Goal: Task Accomplishment & Management: Use online tool/utility

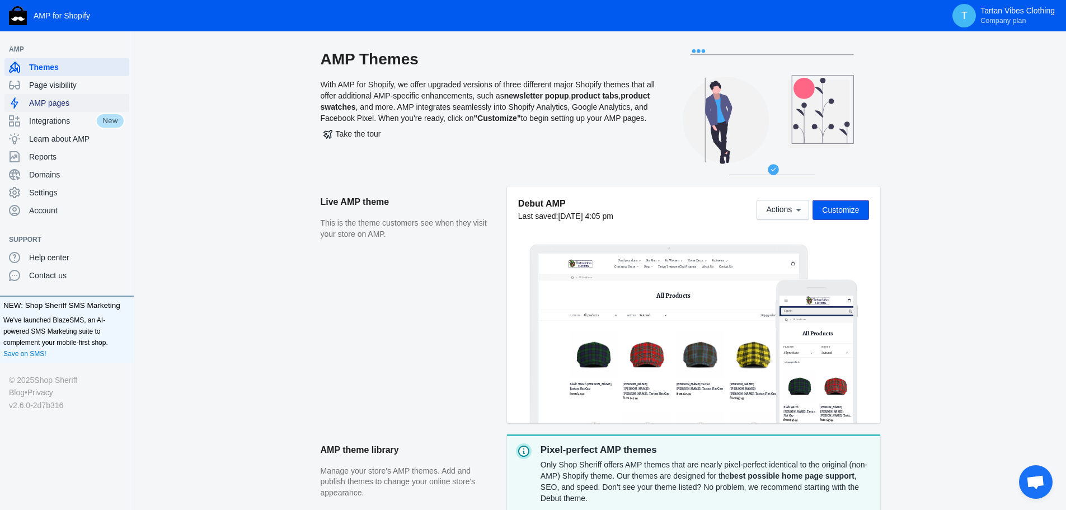
click at [100, 98] on span "AMP pages" at bounding box center [77, 102] width 96 height 11
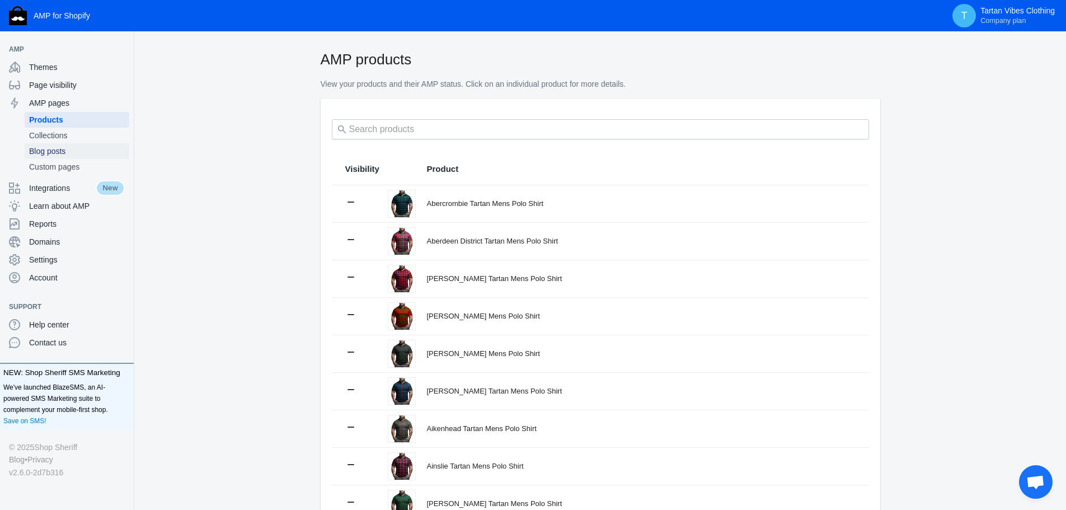
click at [57, 148] on span "Blog posts" at bounding box center [77, 150] width 96 height 11
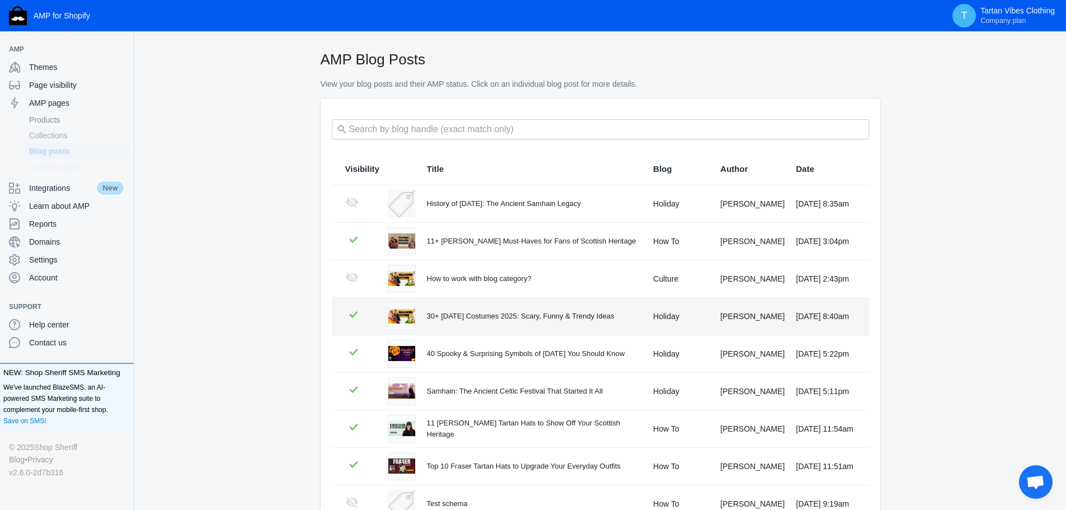
click at [485, 326] on td "30+ Halloween Costumes 2025: Scary, Funny & Trendy Ideas" at bounding box center [529, 316] width 227 height 37
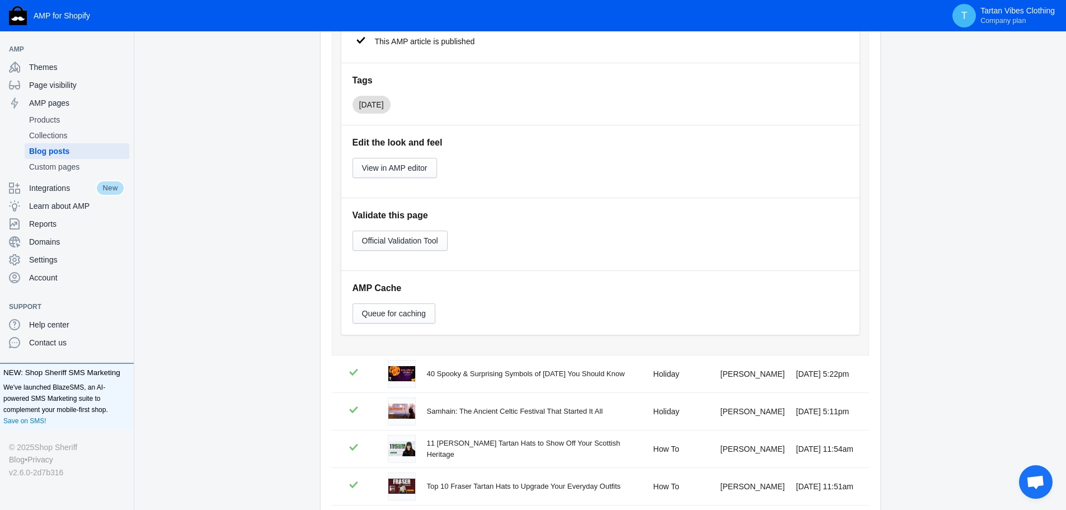
scroll to position [448, 0]
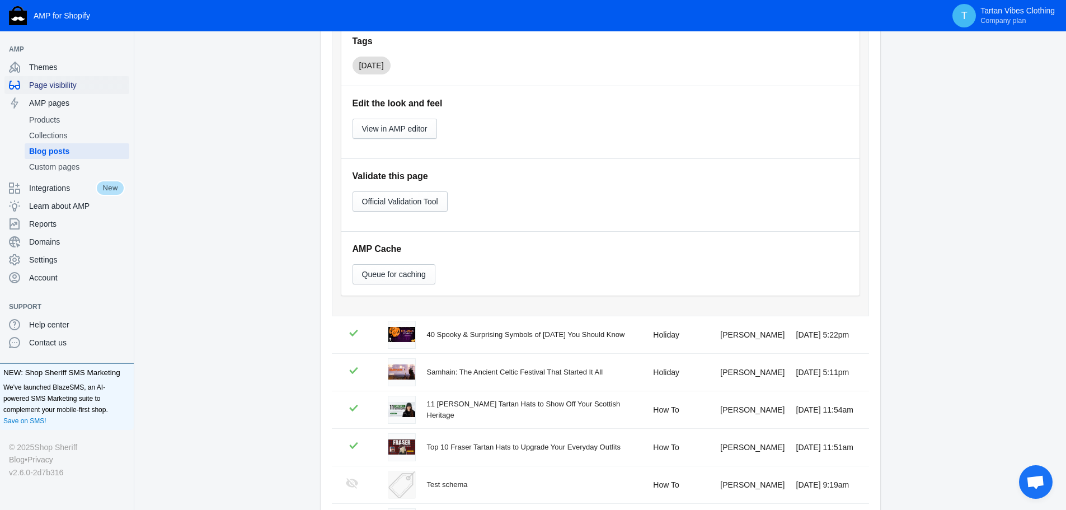
click at [50, 89] on span "Page visibility" at bounding box center [77, 84] width 96 height 11
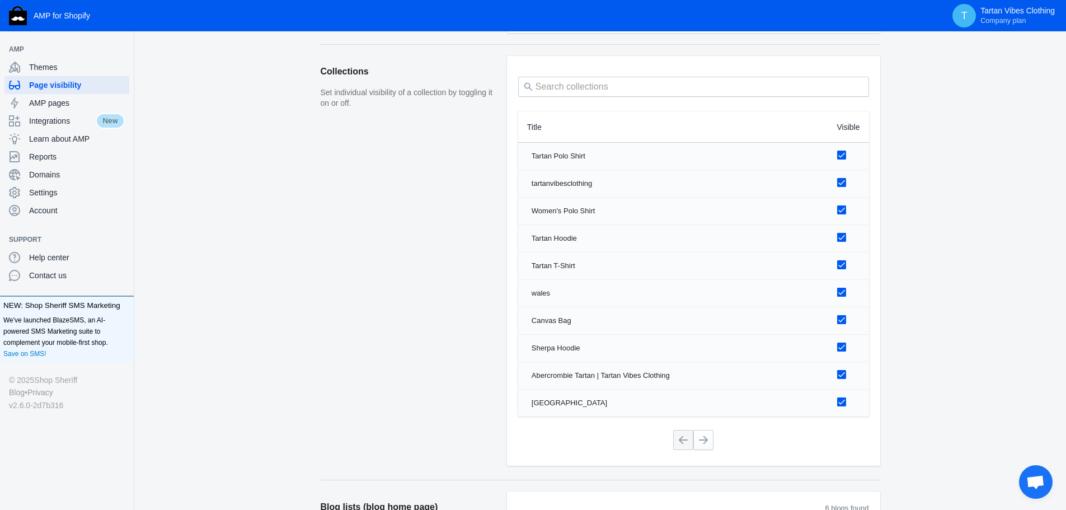
scroll to position [504, 0]
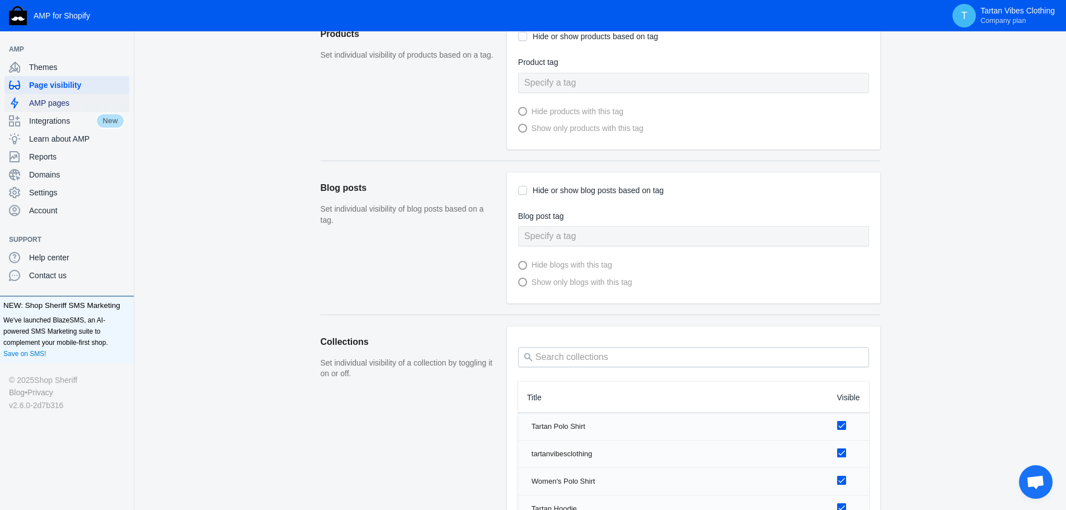
click at [76, 104] on span "AMP pages" at bounding box center [77, 102] width 96 height 11
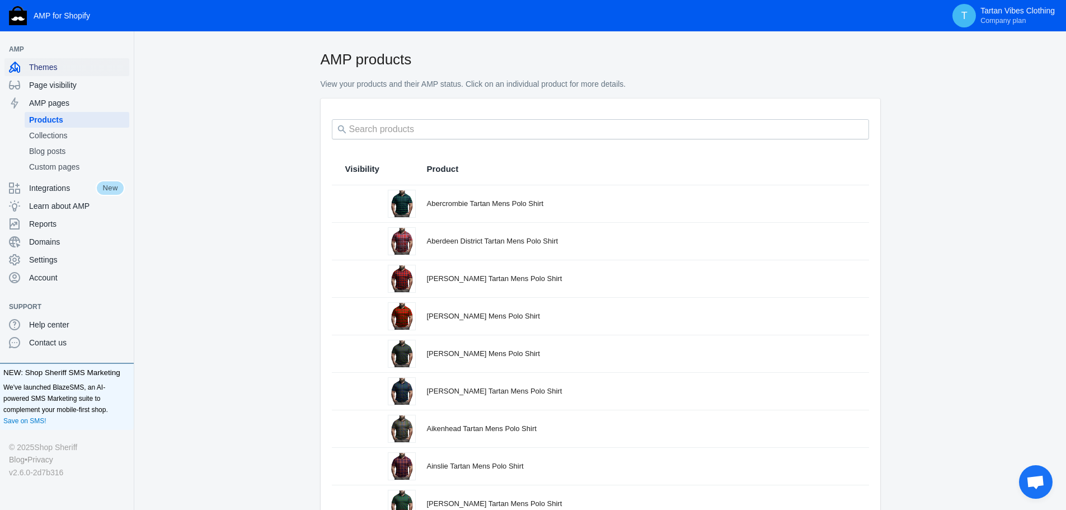
click at [72, 72] on span "Themes" at bounding box center [77, 67] width 96 height 11
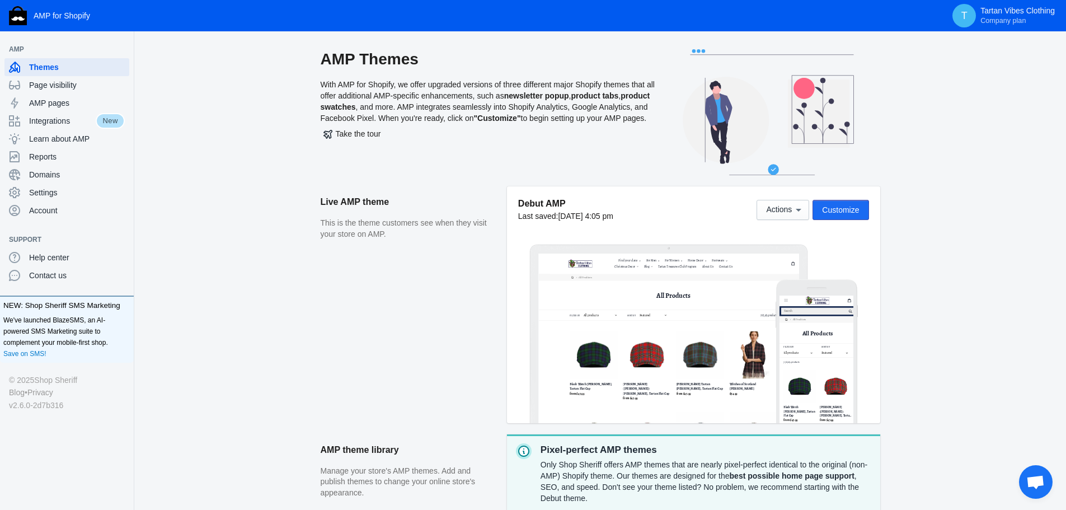
click at [835, 211] on span "Customize" at bounding box center [840, 209] width 37 height 9
click at [58, 105] on span "AMP pages" at bounding box center [77, 102] width 96 height 11
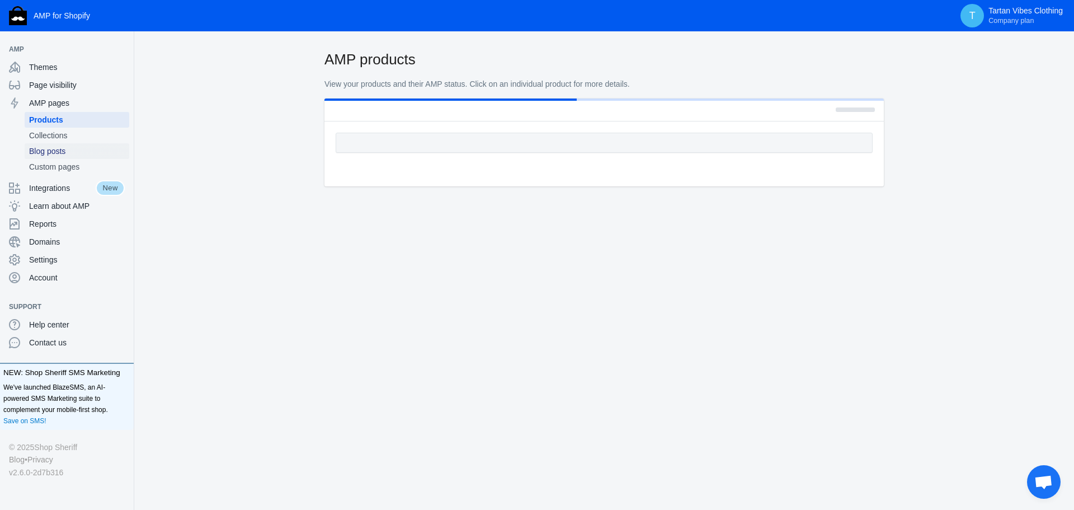
click at [100, 156] on span "Blog posts" at bounding box center [77, 150] width 96 height 11
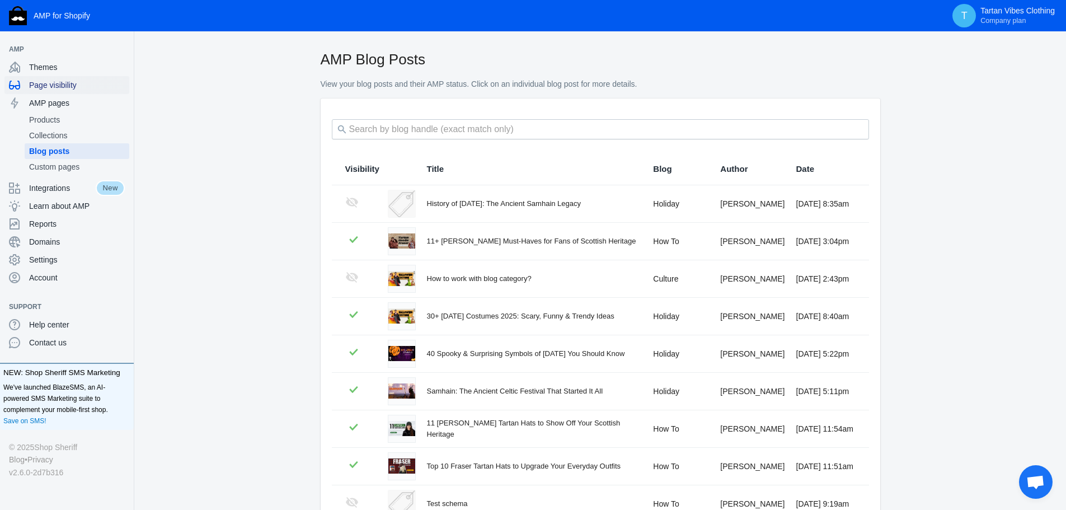
click at [57, 92] on div "Page visibility" at bounding box center [67, 85] width 116 height 18
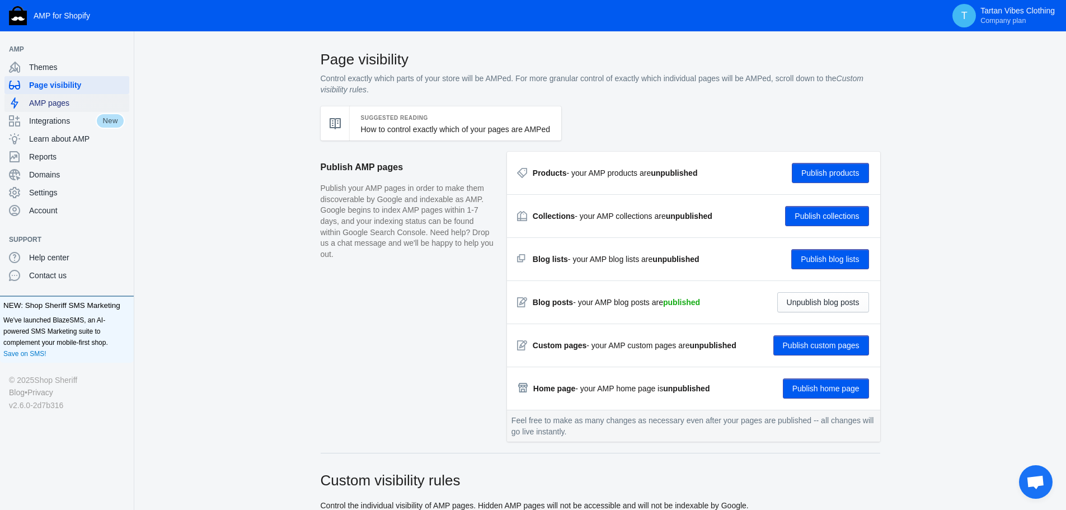
click at [86, 105] on span "AMP pages" at bounding box center [77, 102] width 96 height 11
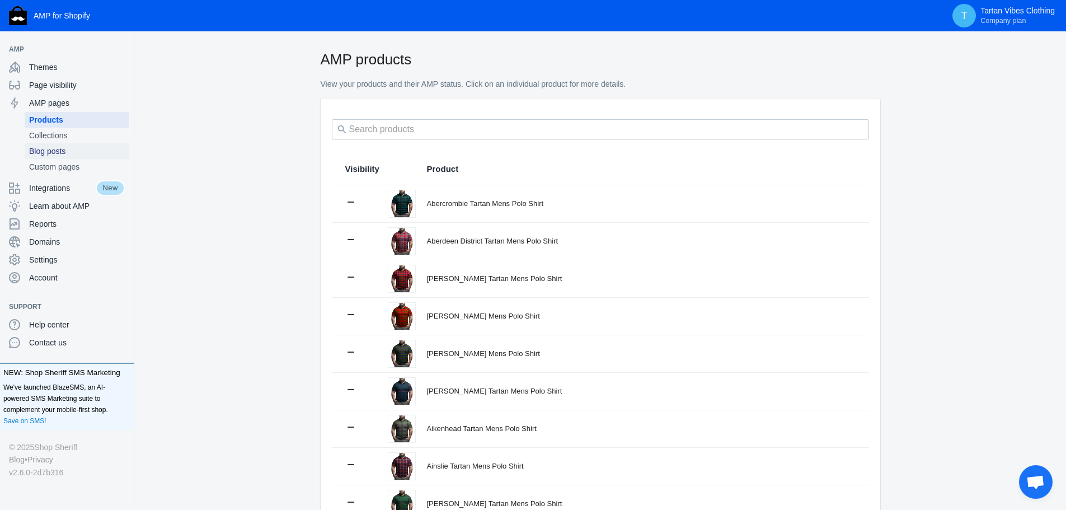
click at [100, 151] on span "Blog posts" at bounding box center [77, 150] width 96 height 11
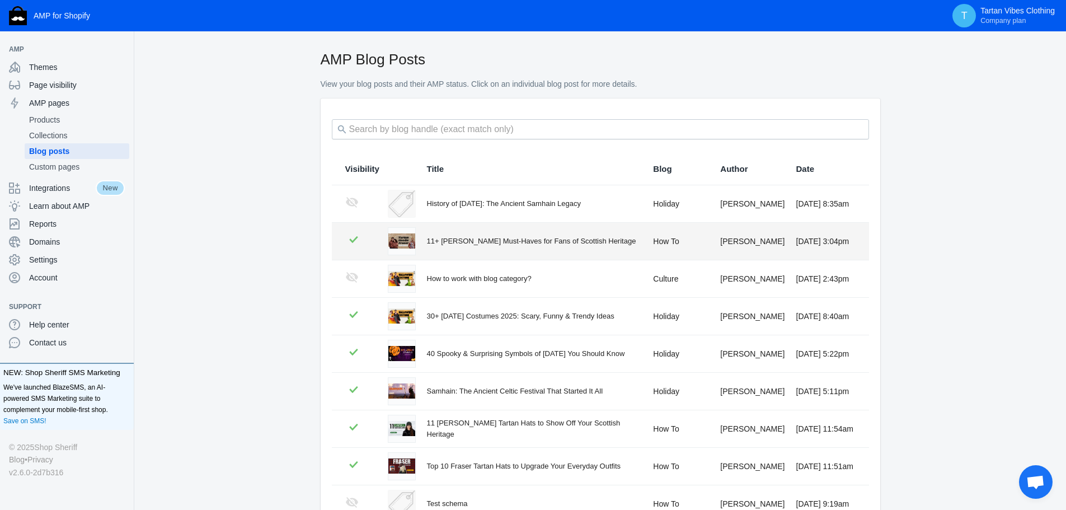
click at [557, 239] on div "11+ Tartan hoodie Fraser Must-Haves for Fans of Scottish Heritage" at bounding box center [534, 241] width 215 height 11
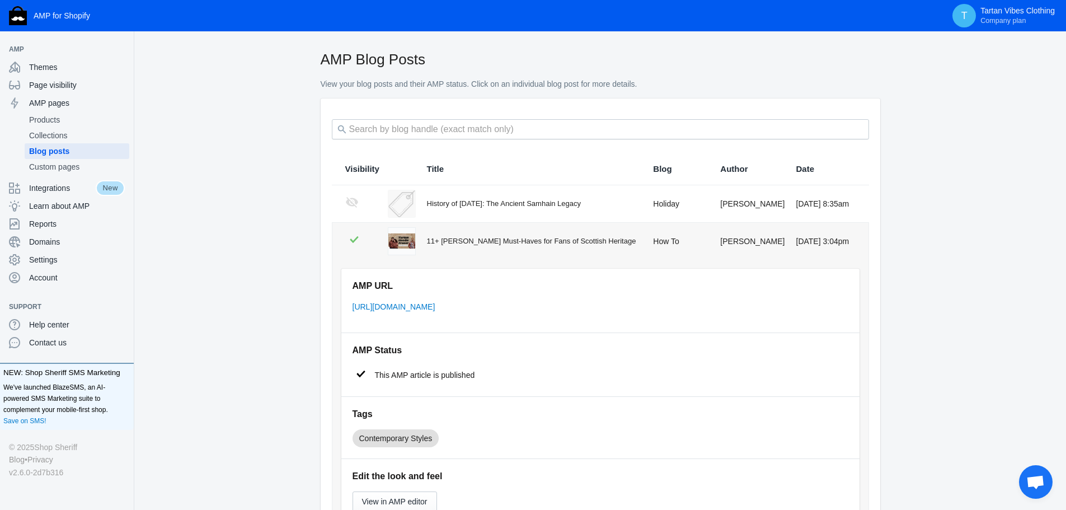
scroll to position [336, 0]
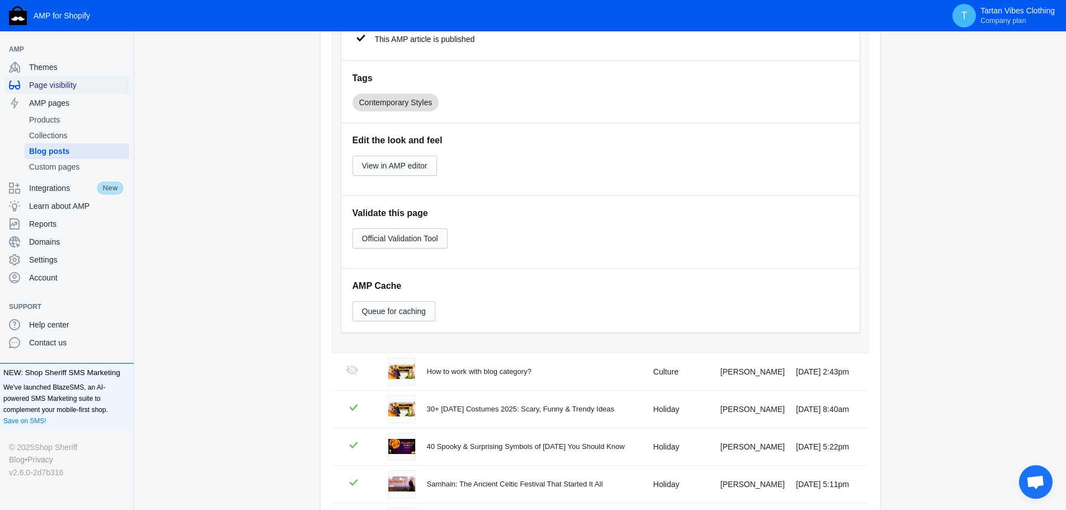
click at [72, 85] on span "Page visibility" at bounding box center [77, 84] width 96 height 11
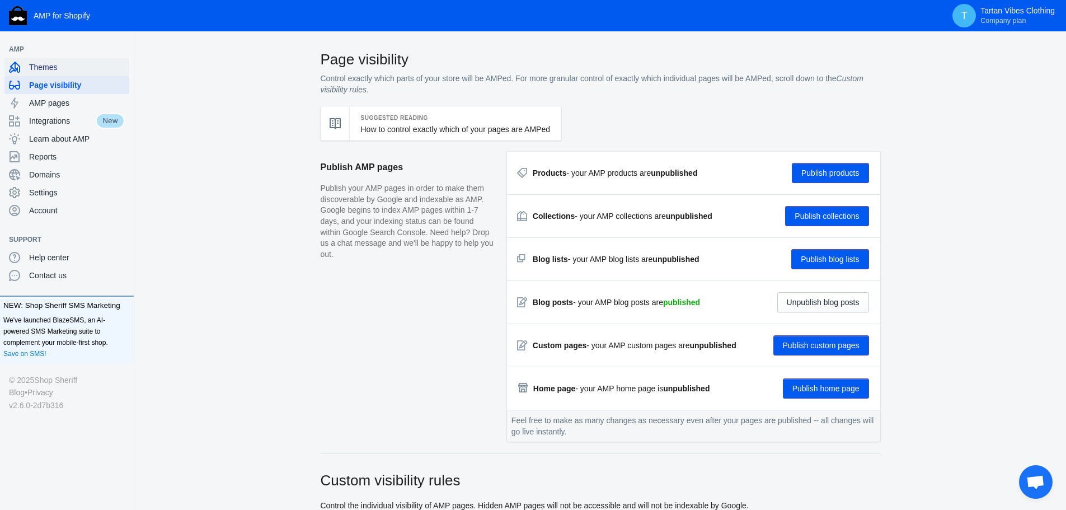
click at [44, 62] on span "Themes" at bounding box center [77, 67] width 96 height 11
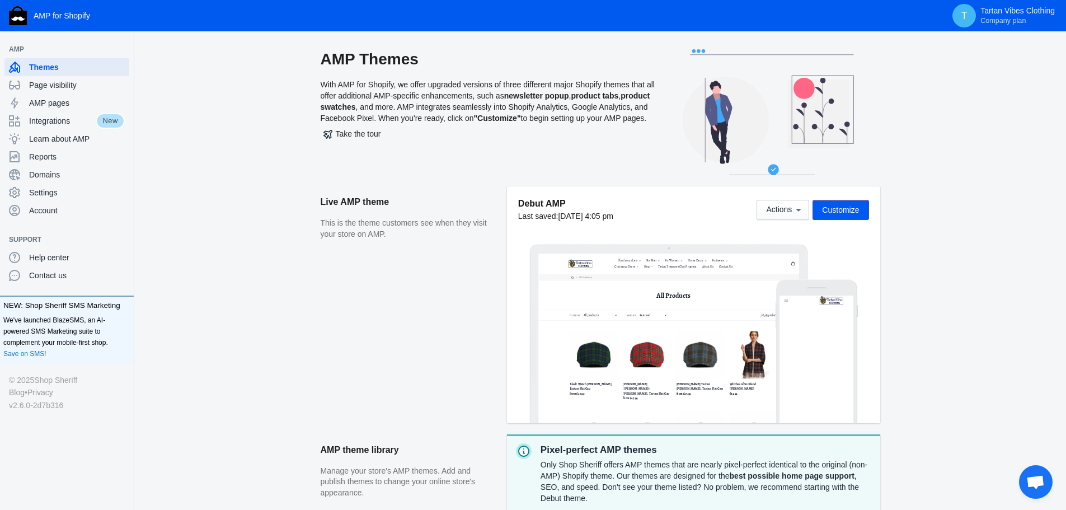
click at [848, 210] on span "Customize" at bounding box center [840, 209] width 37 height 9
click at [1031, 145] on div "AMP Themes With AMP for Shopify, we offer upgraded versions of three different …" at bounding box center [600, 117] width 896 height 137
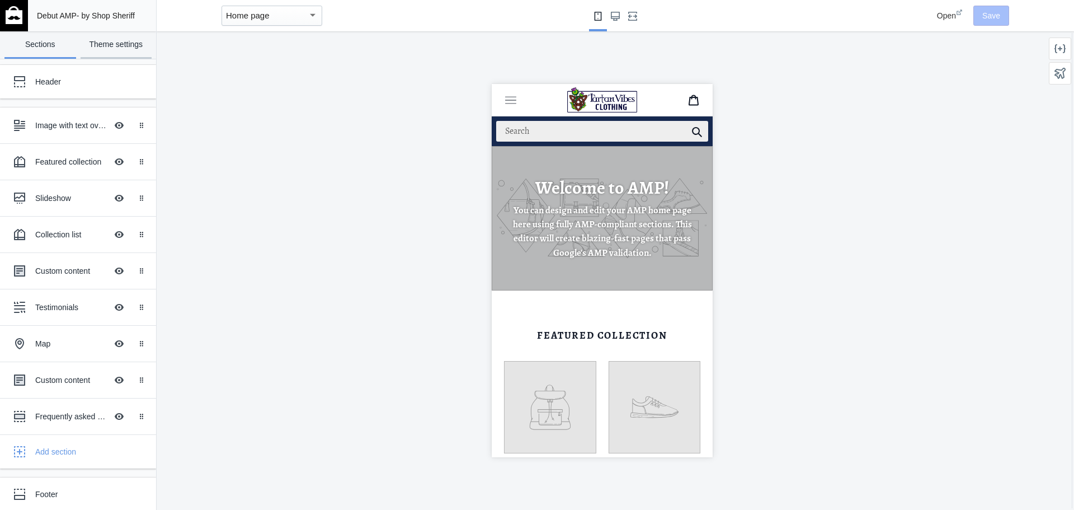
click at [107, 45] on link "Theme settings" at bounding box center [117, 44] width 72 height 27
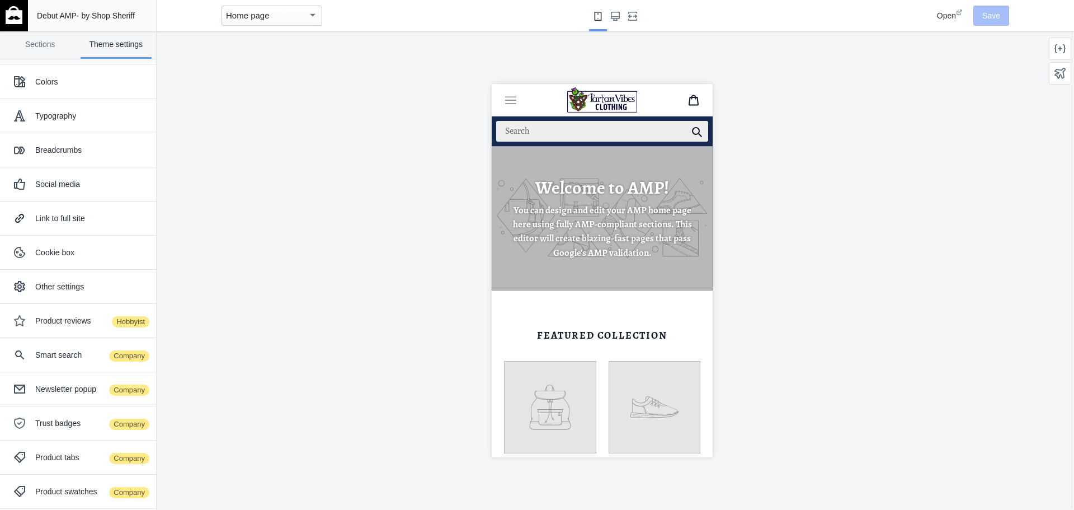
click at [256, 13] on mat-select-trigger "Home page" at bounding box center [248, 16] width 44 height 10
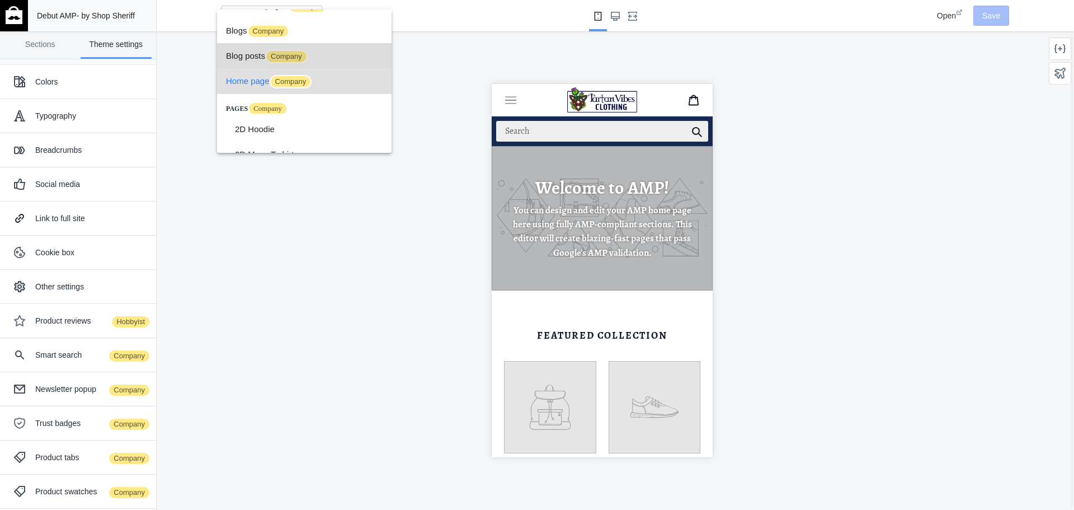
click at [342, 60] on span "Blog posts Company" at bounding box center [304, 55] width 157 height 25
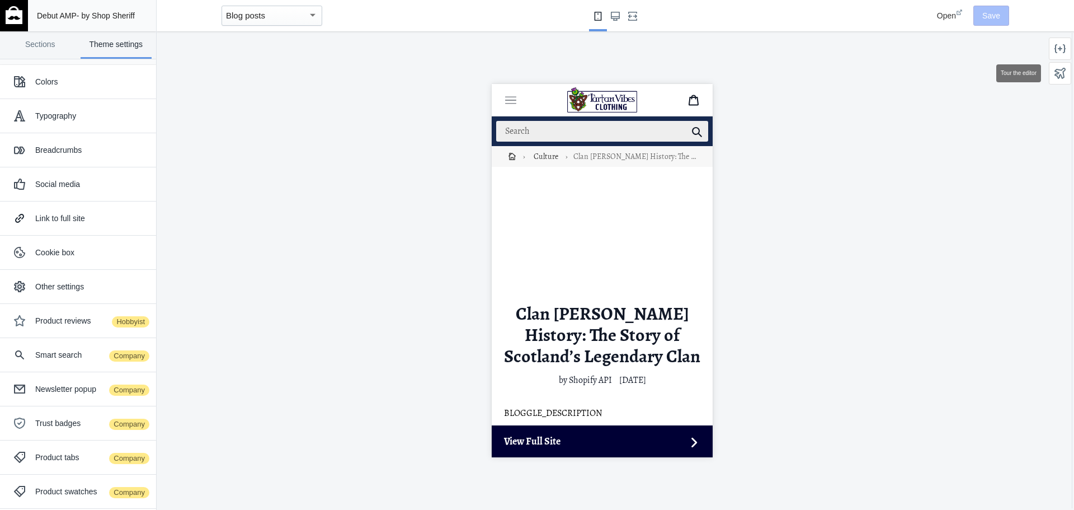
click at [1051, 68] on div at bounding box center [1060, 73] width 22 height 22
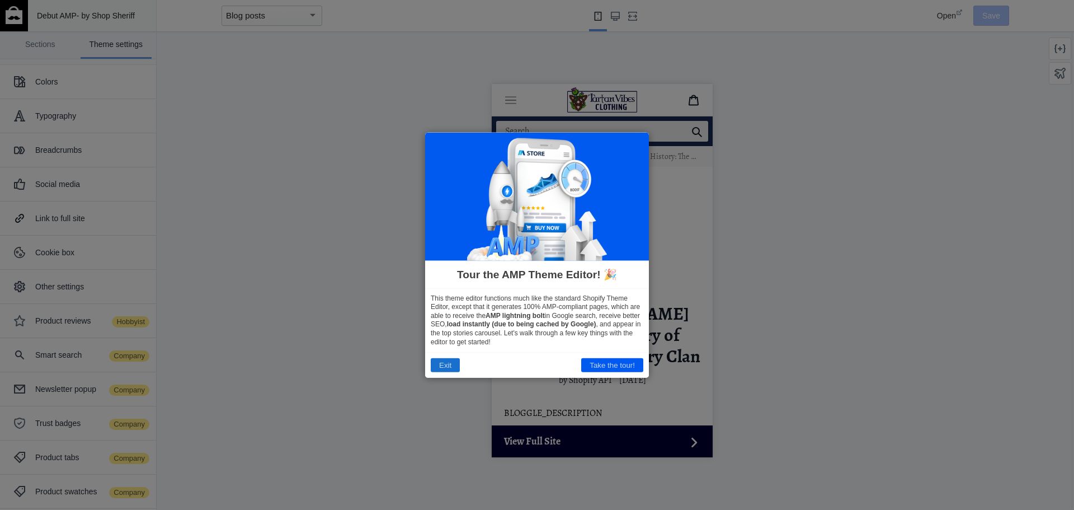
click at [444, 366] on button "Exit" at bounding box center [445, 365] width 29 height 14
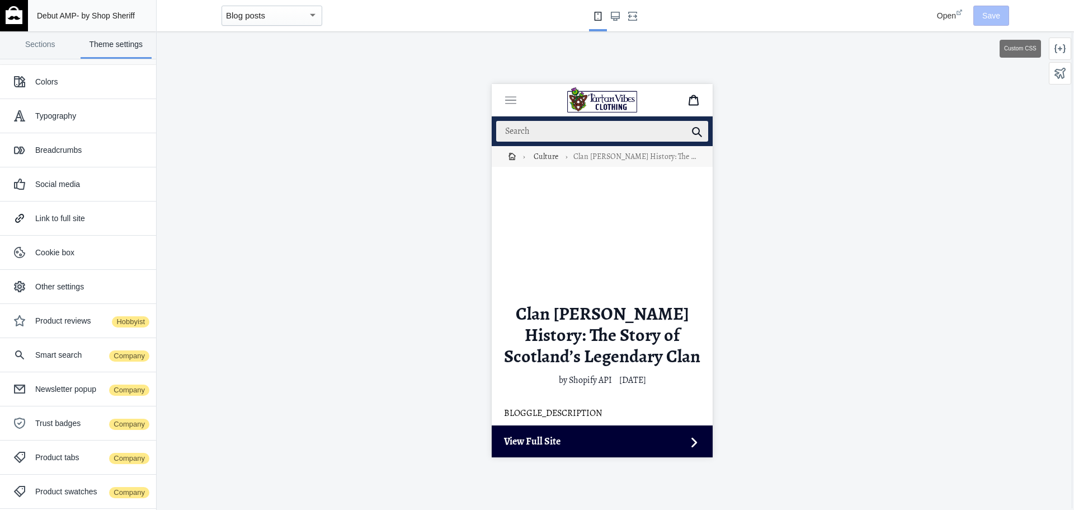
click at [1064, 44] on icon at bounding box center [1060, 48] width 11 height 11
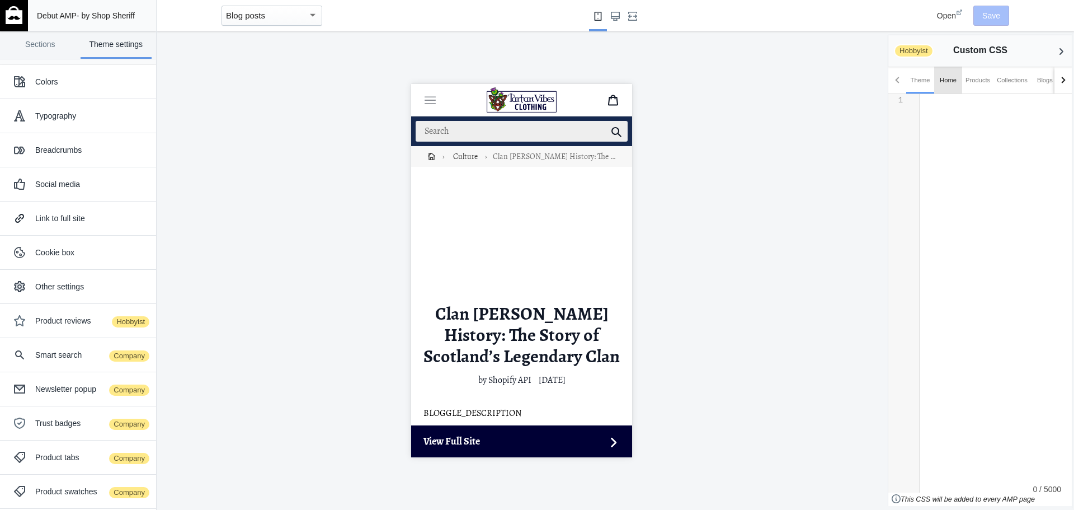
click at [952, 83] on div "Home" at bounding box center [948, 79] width 17 height 11
click at [971, 82] on div "Products" at bounding box center [978, 79] width 25 height 11
click at [1003, 83] on div "Collections" at bounding box center [1012, 79] width 31 height 11
click at [1039, 81] on div "Blogs" at bounding box center [1045, 79] width 16 height 11
click at [1063, 84] on div at bounding box center [1064, 80] width 18 height 27
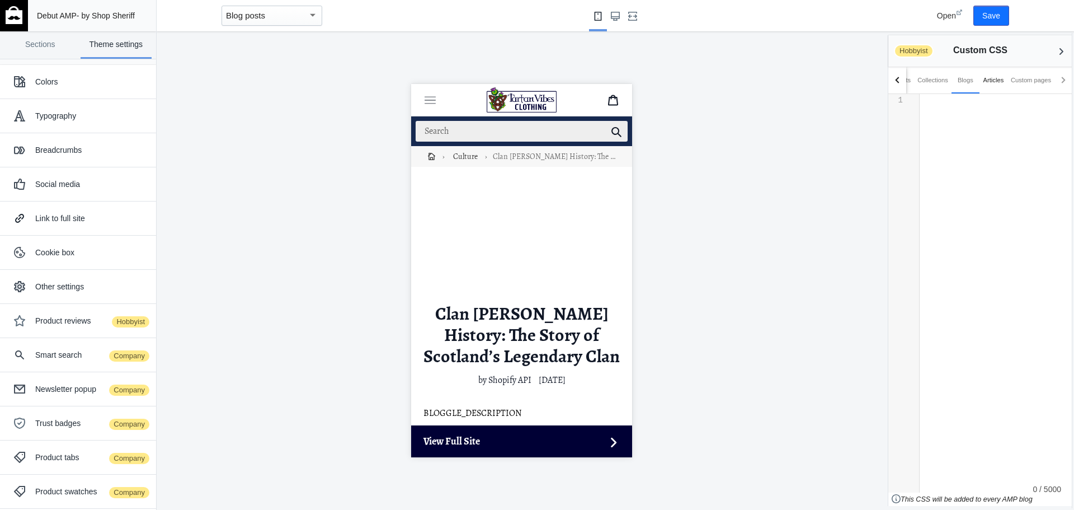
click at [986, 82] on div "Articles" at bounding box center [994, 79] width 21 height 11
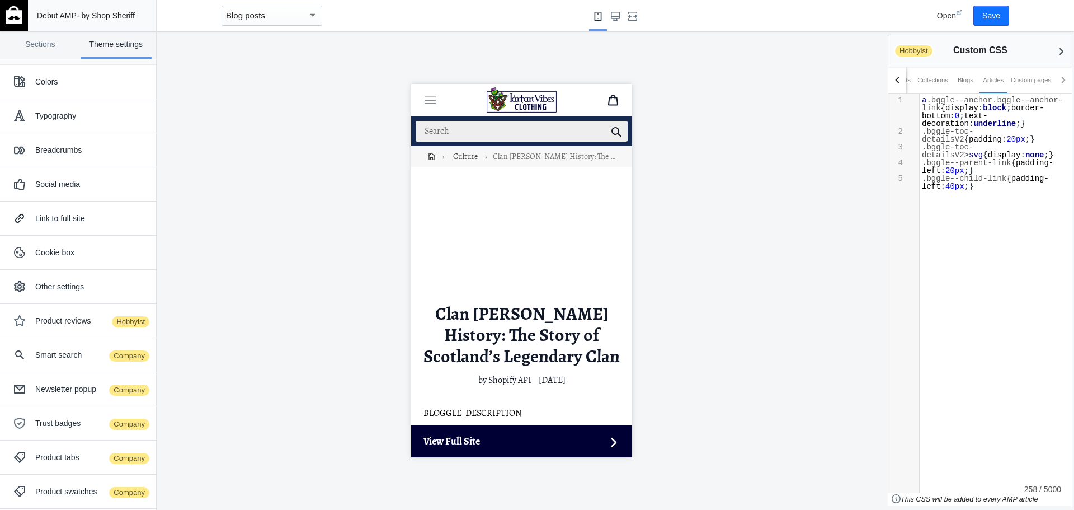
click at [1065, 79] on div at bounding box center [1062, 80] width 6 height 6
click at [1032, 82] on div "Custom pages" at bounding box center [1031, 79] width 40 height 11
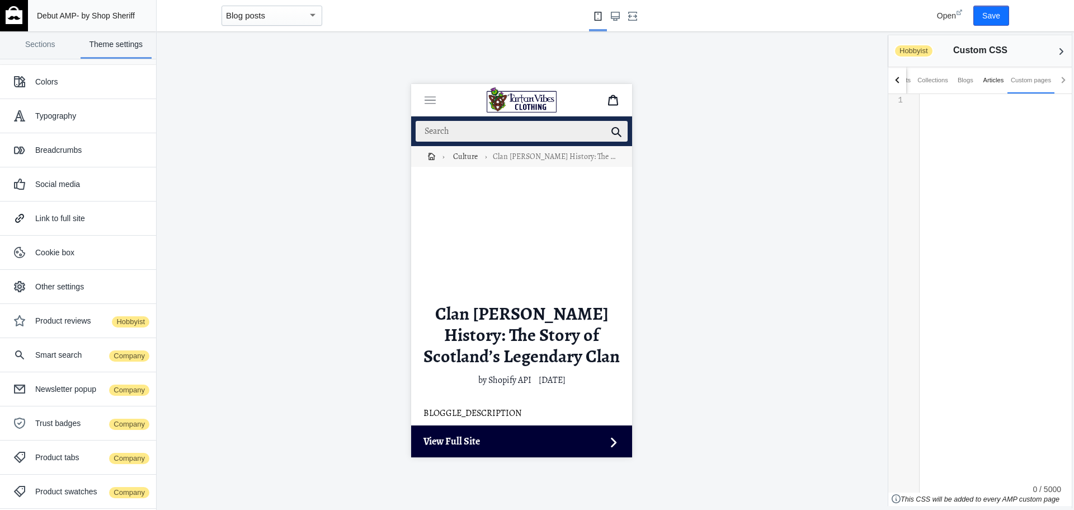
click at [994, 78] on div "Articles" at bounding box center [994, 79] width 21 height 11
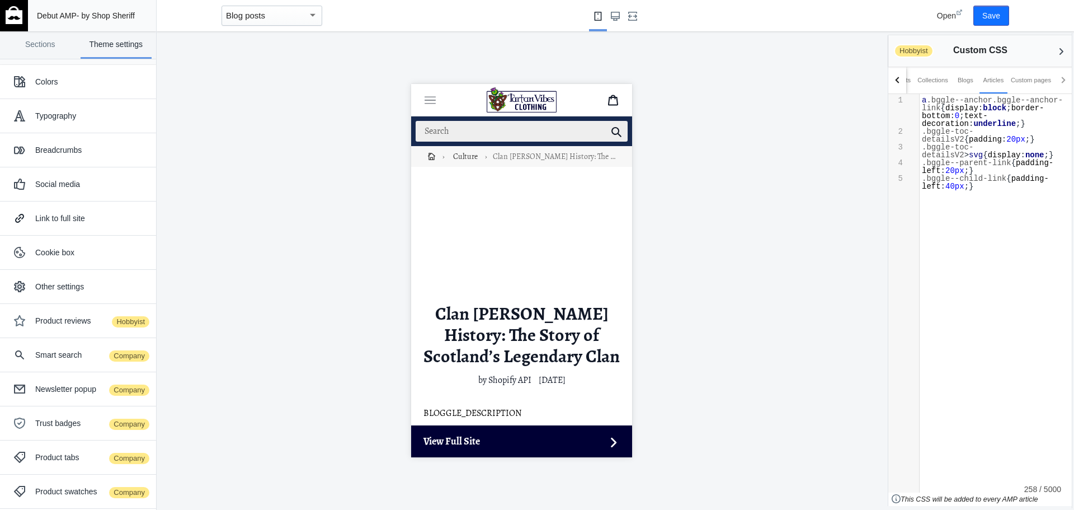
click at [231, 104] on div at bounding box center [522, 270] width 730 height 478
